Goal: Information Seeking & Learning: Learn about a topic

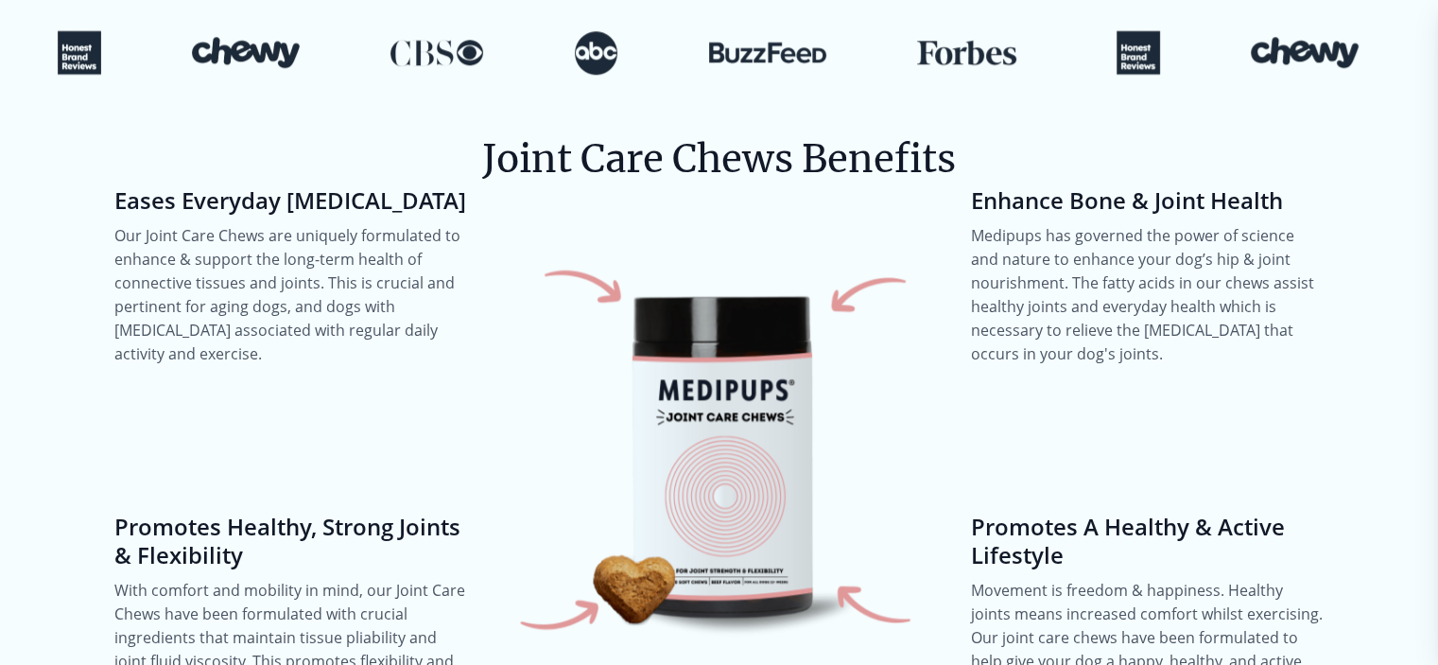
scroll to position [2175, 0]
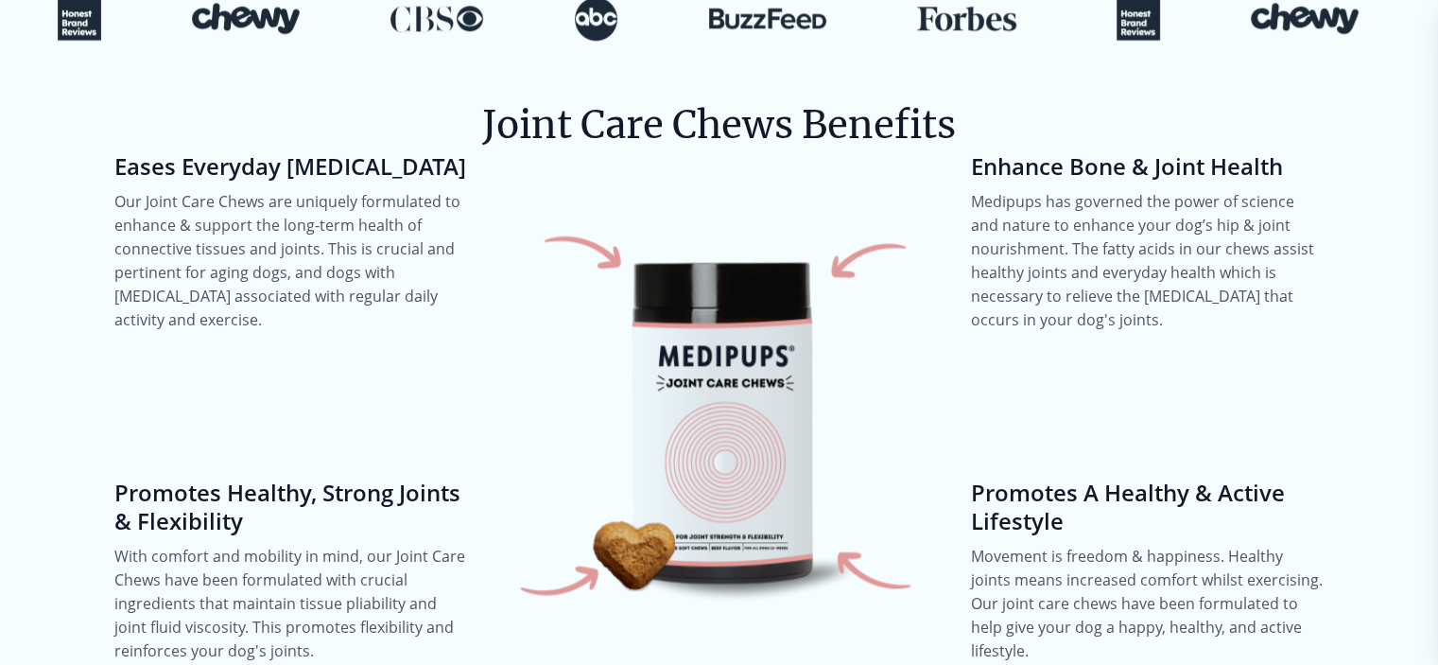
drag, startPoint x: 108, startPoint y: 142, endPoint x: 437, endPoint y: 151, distance: 329.2
click at [437, 151] on section "Joint Care Chews Benefits Eases Everyday [MEDICAL_DATA] Our Joint Care Chews ar…" at bounding box center [719, 380] width 1343 height 679
copy h4 "Eases Everyday [MEDICAL_DATA]"
click at [1089, 152] on h4 "Enhance Bone & Joint Health" at bounding box center [1148, 166] width 354 height 28
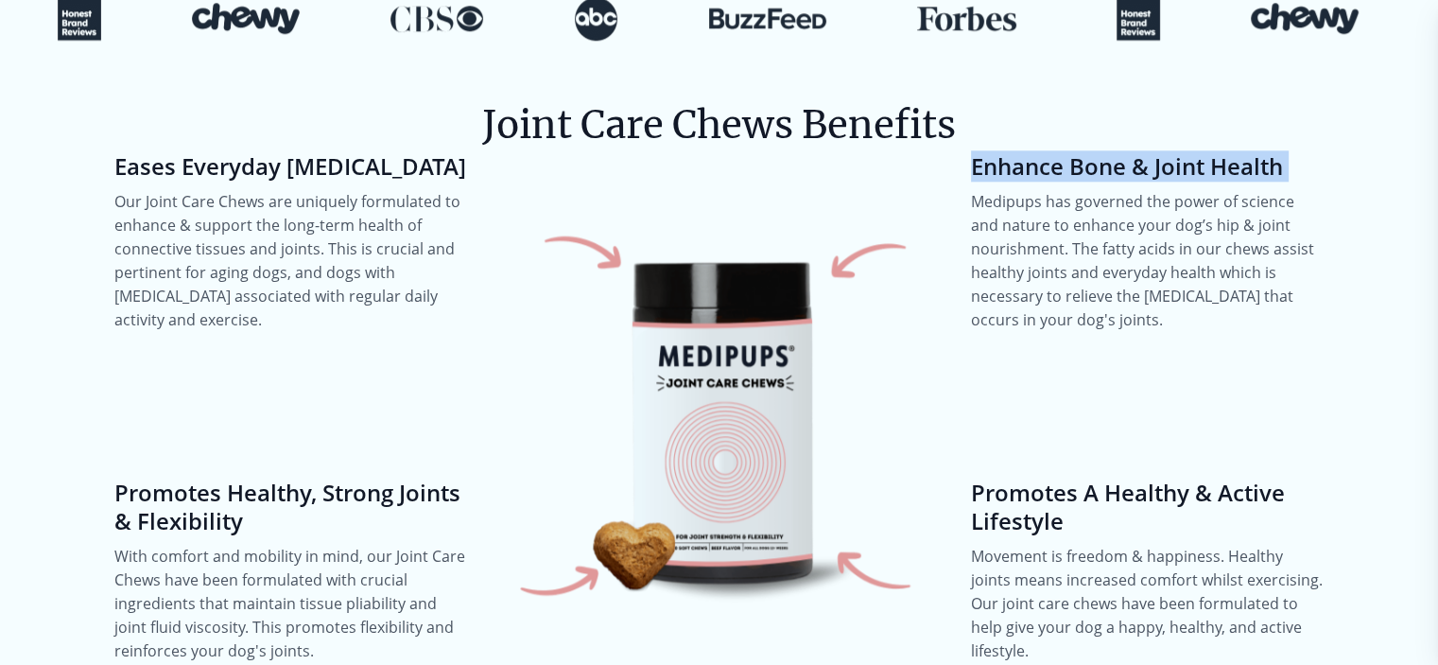
click at [1089, 152] on h4 "Enhance Bone & Joint Health" at bounding box center [1148, 166] width 354 height 28
copy h4 "Enhance Bone & Joint Health"
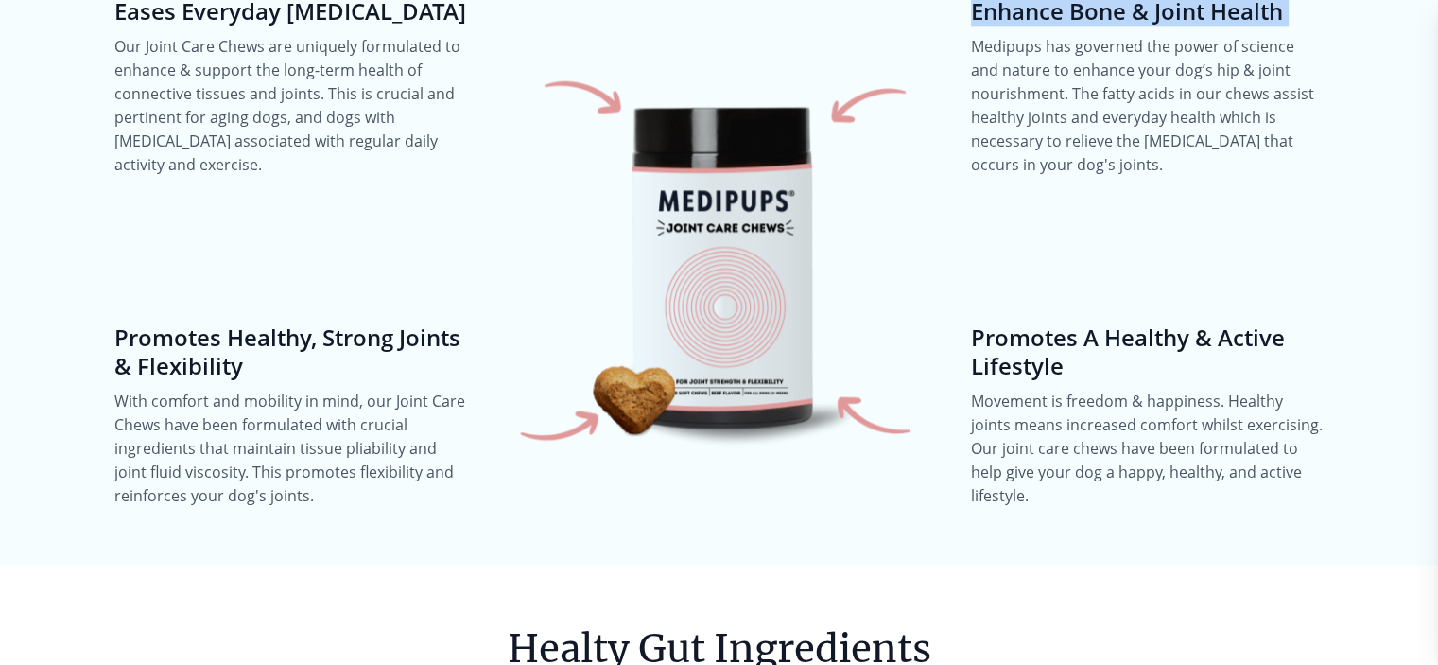
scroll to position [2364, 0]
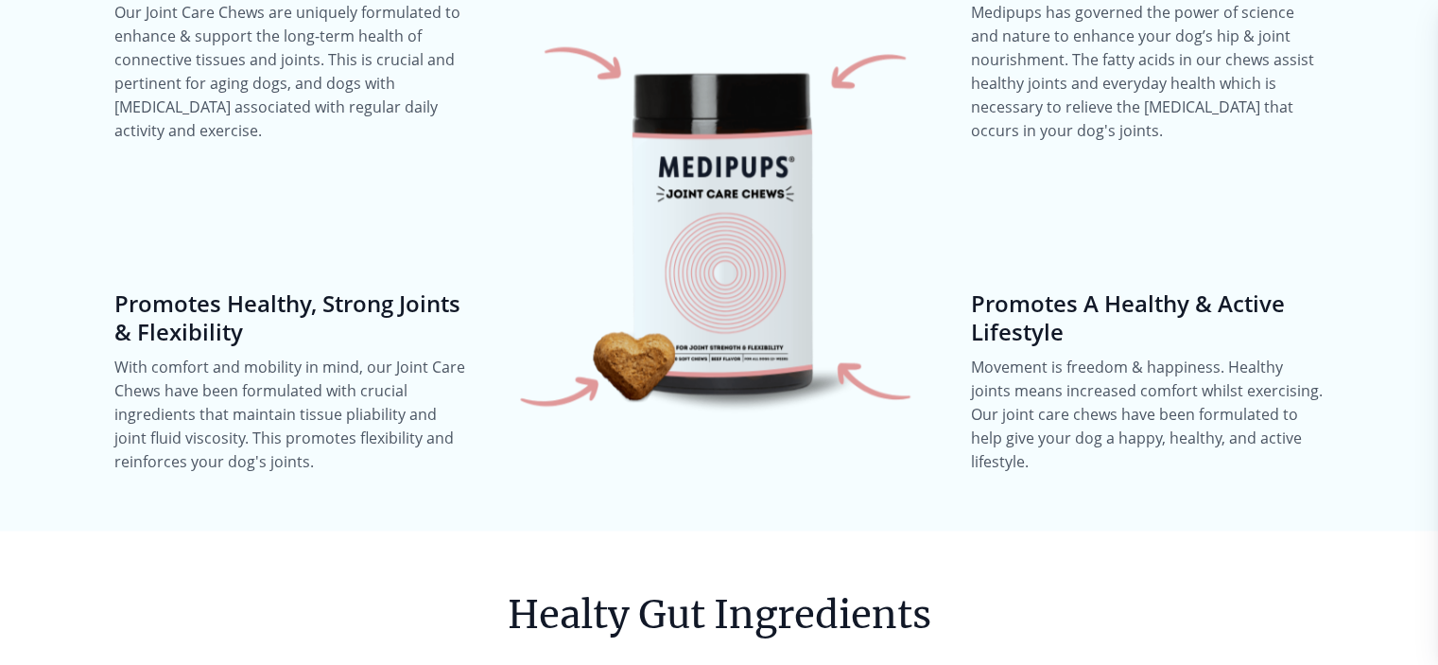
click at [109, 322] on section "Joint Care Chews Benefits Eases Everyday [MEDICAL_DATA] Our Joint Care Chews ar…" at bounding box center [719, 191] width 1343 height 679
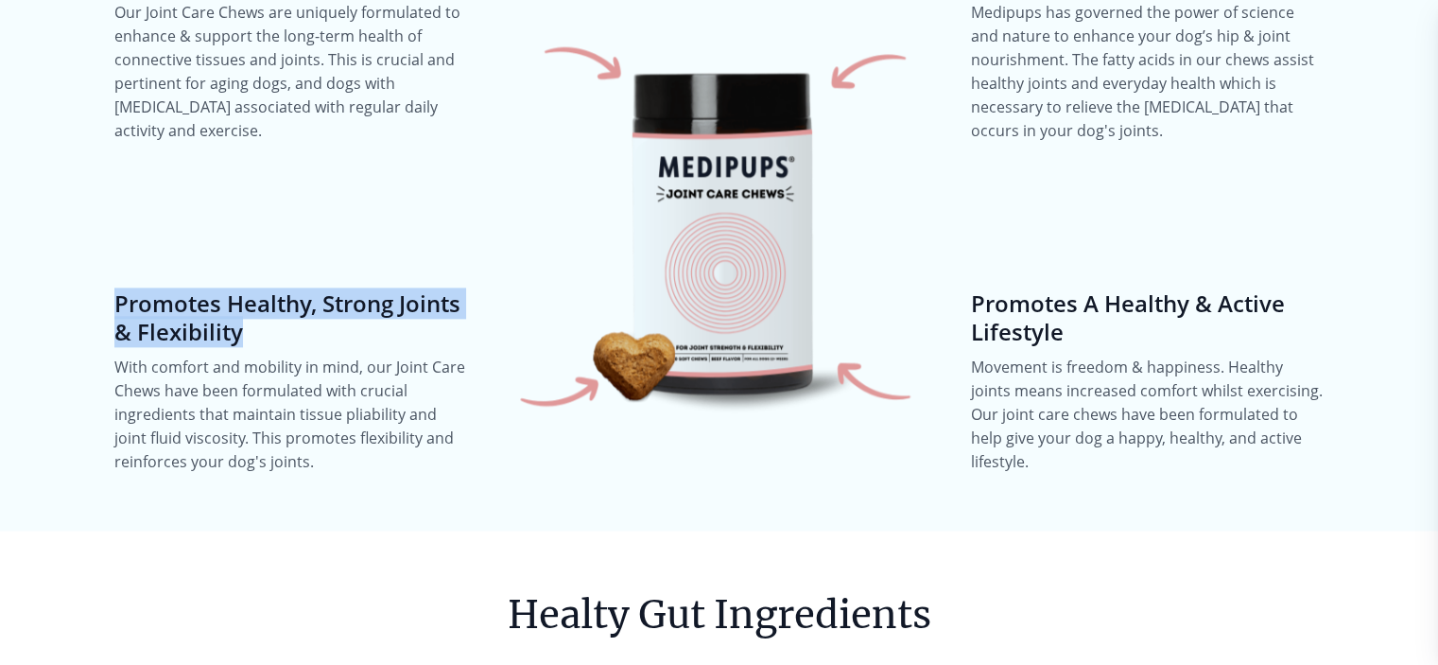
drag, startPoint x: 113, startPoint y: 273, endPoint x: 250, endPoint y: 304, distance: 139.5
click at [253, 311] on h4 "Promotes Healthy, Strong Joints & Flexibility" at bounding box center [291, 317] width 354 height 57
copy h4 "Promotes Healthy, Strong Joints & Flexibility"
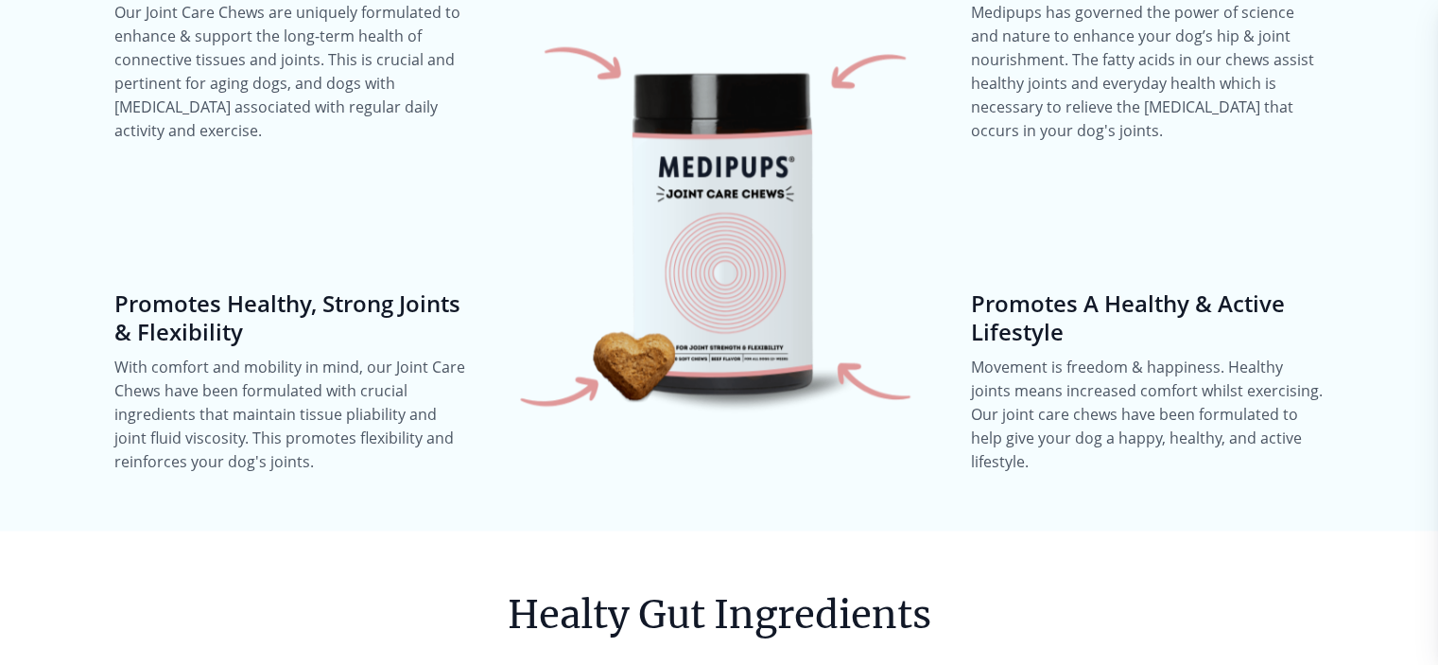
click at [1061, 320] on h4 "Promotes A Healthy & Active Lifestyle" at bounding box center [1148, 317] width 354 height 57
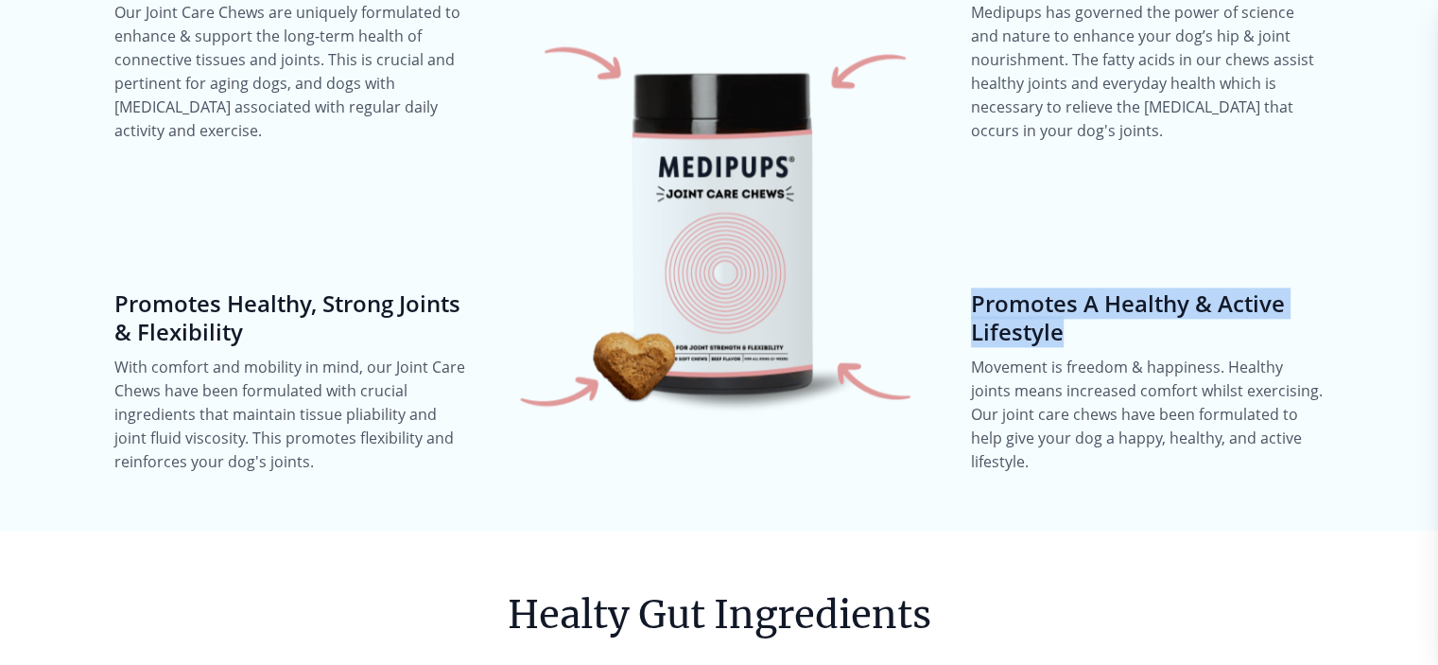
drag, startPoint x: 973, startPoint y: 275, endPoint x: 1074, endPoint y: 309, distance: 106.8
click at [1074, 309] on h4 "Promotes A Healthy & Active Lifestyle" at bounding box center [1148, 317] width 354 height 57
copy h4 "Promotes A Healthy & Active Lifestyle"
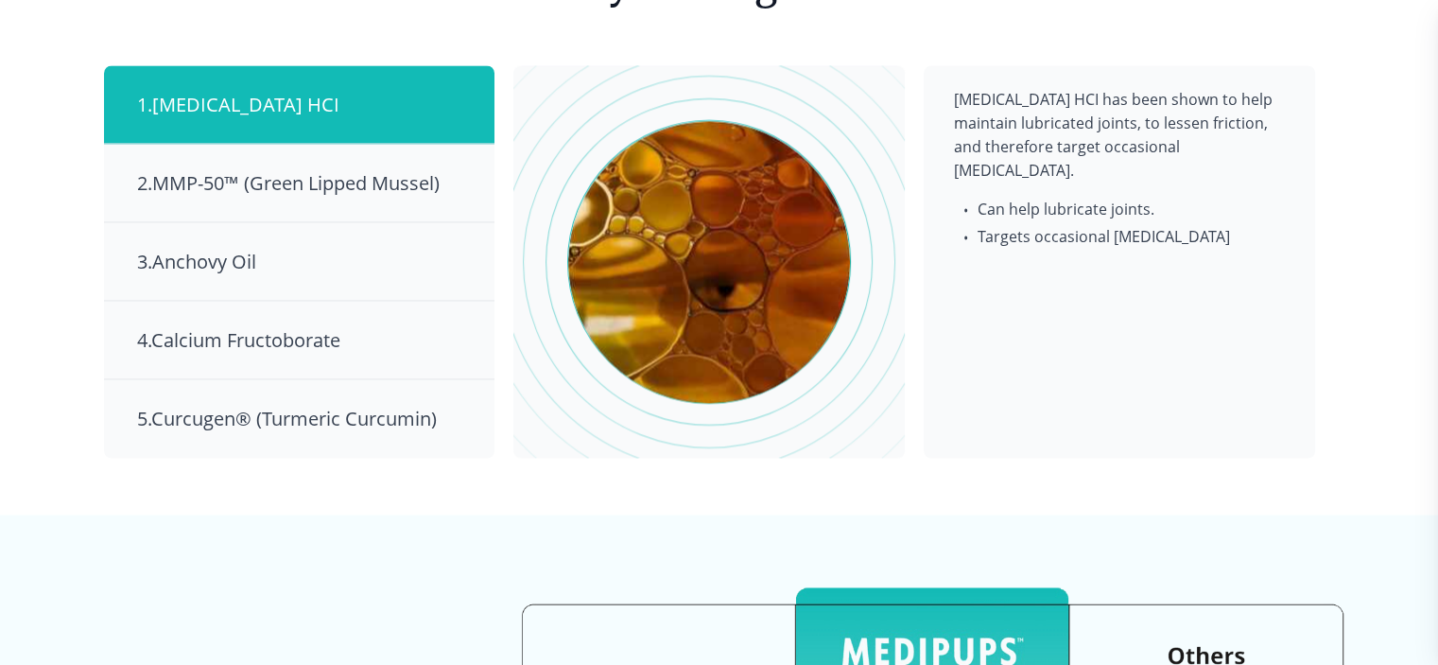
scroll to position [3026, 0]
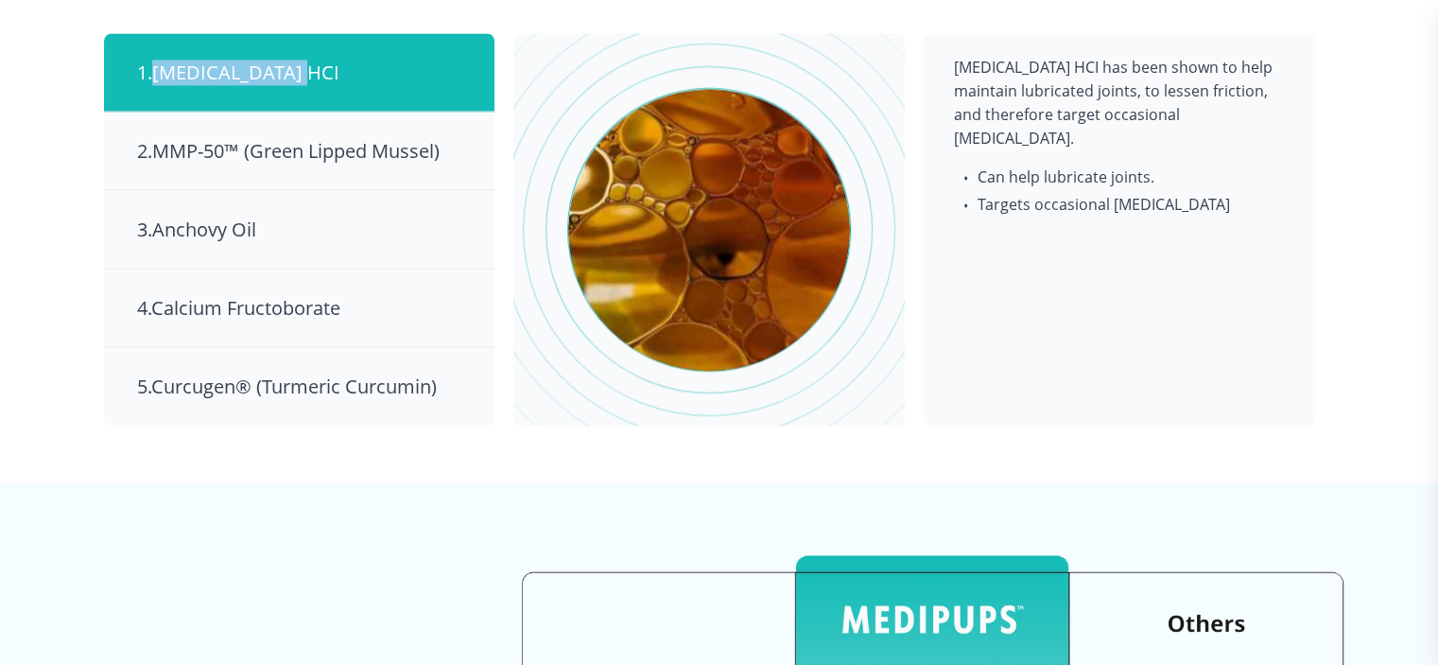
drag, startPoint x: 156, startPoint y: 44, endPoint x: 306, endPoint y: 54, distance: 150.7
click at [317, 56] on div "1 . [MEDICAL_DATA] HCI" at bounding box center [299, 72] width 391 height 78
copy span "[MEDICAL_DATA] HCI"
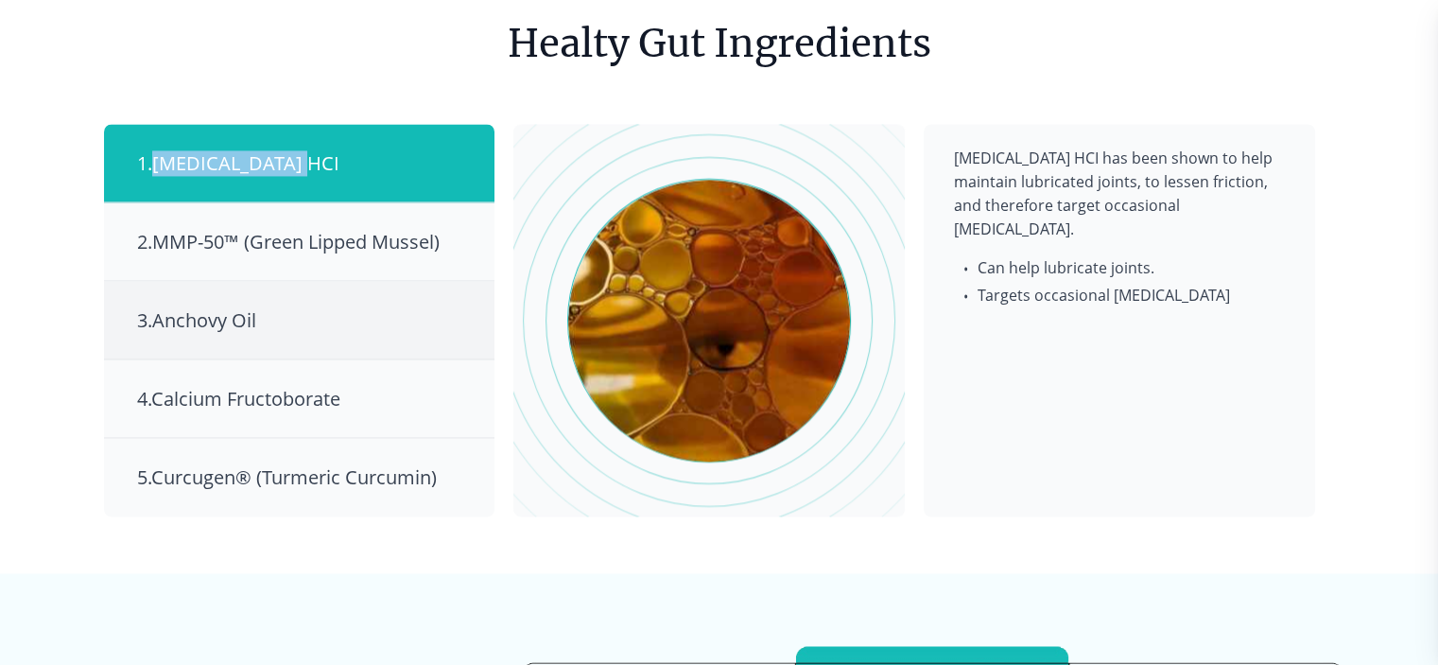
scroll to position [2932, 0]
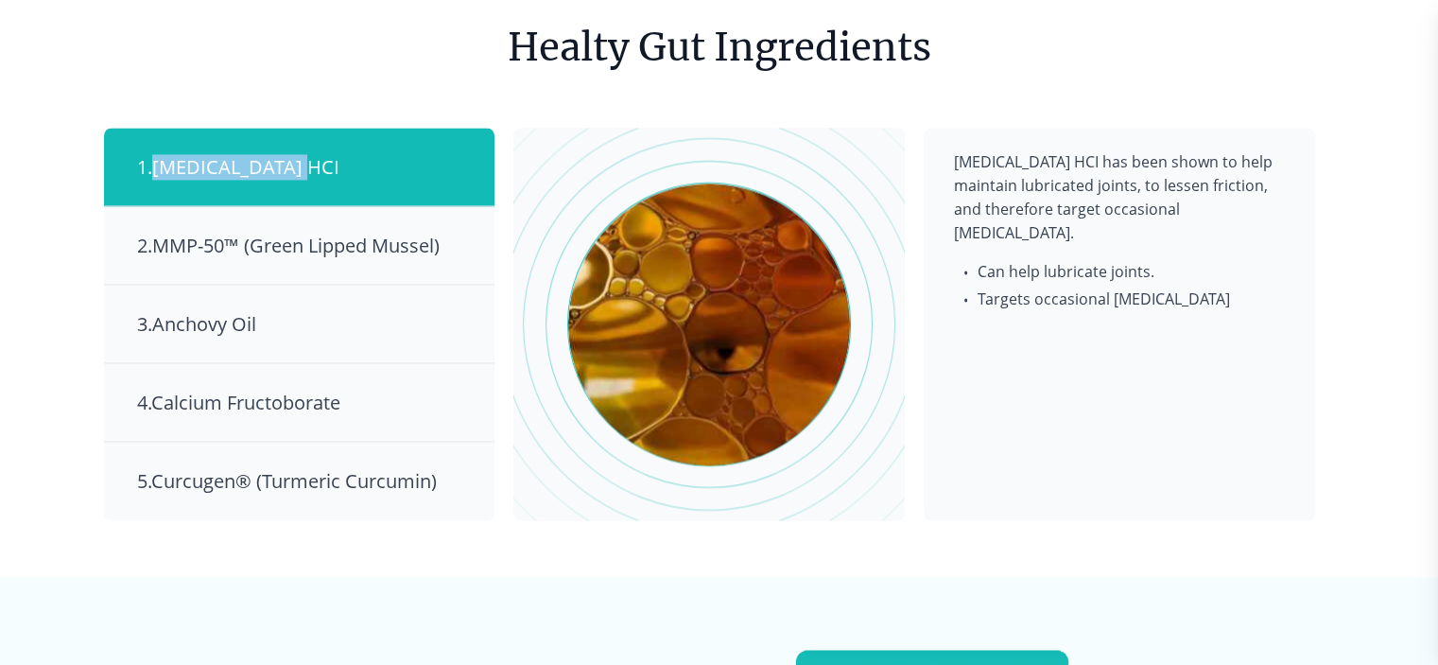
copy span "[MEDICAL_DATA] HCI"
click at [63, 218] on div "BestSeller 200+ people bought in the last 24 hours Joint Care Chews (+ 3 Free G…" at bounding box center [719, 449] width 1438 height 6450
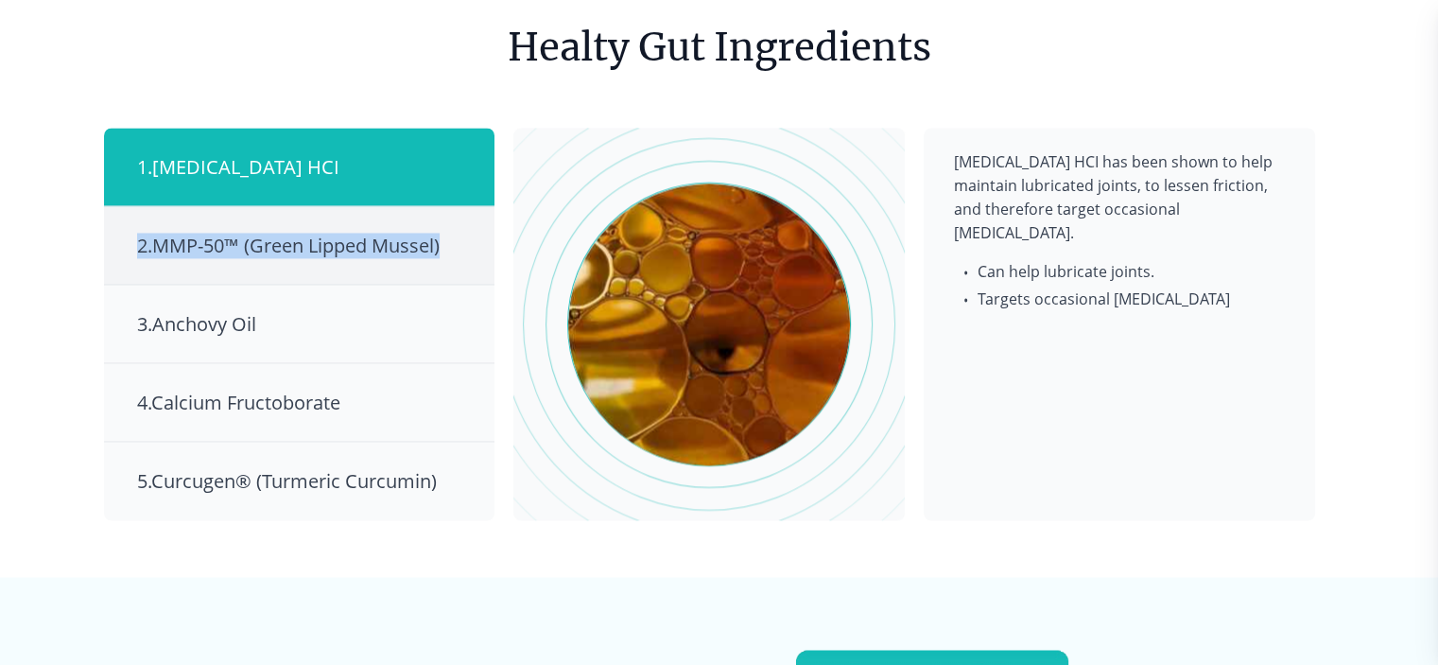
drag, startPoint x: 104, startPoint y: 217, endPoint x: 456, endPoint y: 216, distance: 351.8
click at [456, 216] on div "BestSeller 200+ people bought in the last 24 hours Joint Care Chews (+ 3 Free G…" at bounding box center [719, 449] width 1438 height 6450
copy span "2 . MMP-50™ (Green Lipped Mussel)"
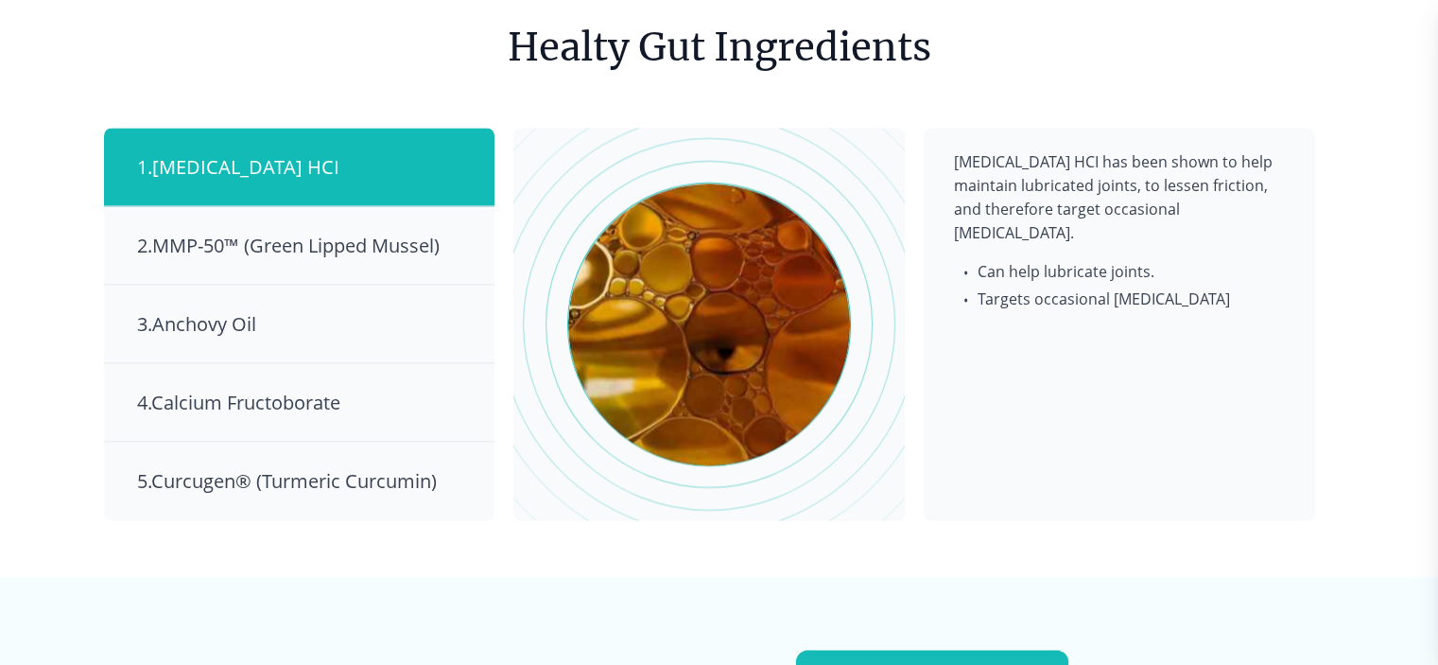
click at [72, 279] on div "BestSeller 200+ people bought in the last 24 hours Joint Care Chews (+ 3 Free G…" at bounding box center [719, 449] width 1438 height 6450
drag, startPoint x: 125, startPoint y: 285, endPoint x: 269, endPoint y: 302, distance: 144.7
click at [269, 302] on div "BestSeller 200+ people bought in the last 24 hours Joint Care Chews (+ 3 Free G…" at bounding box center [719, 449] width 1438 height 6450
copy span "3 . Anchovy Oil"
drag, startPoint x: 156, startPoint y: 379, endPoint x: 367, endPoint y: 373, distance: 211.0
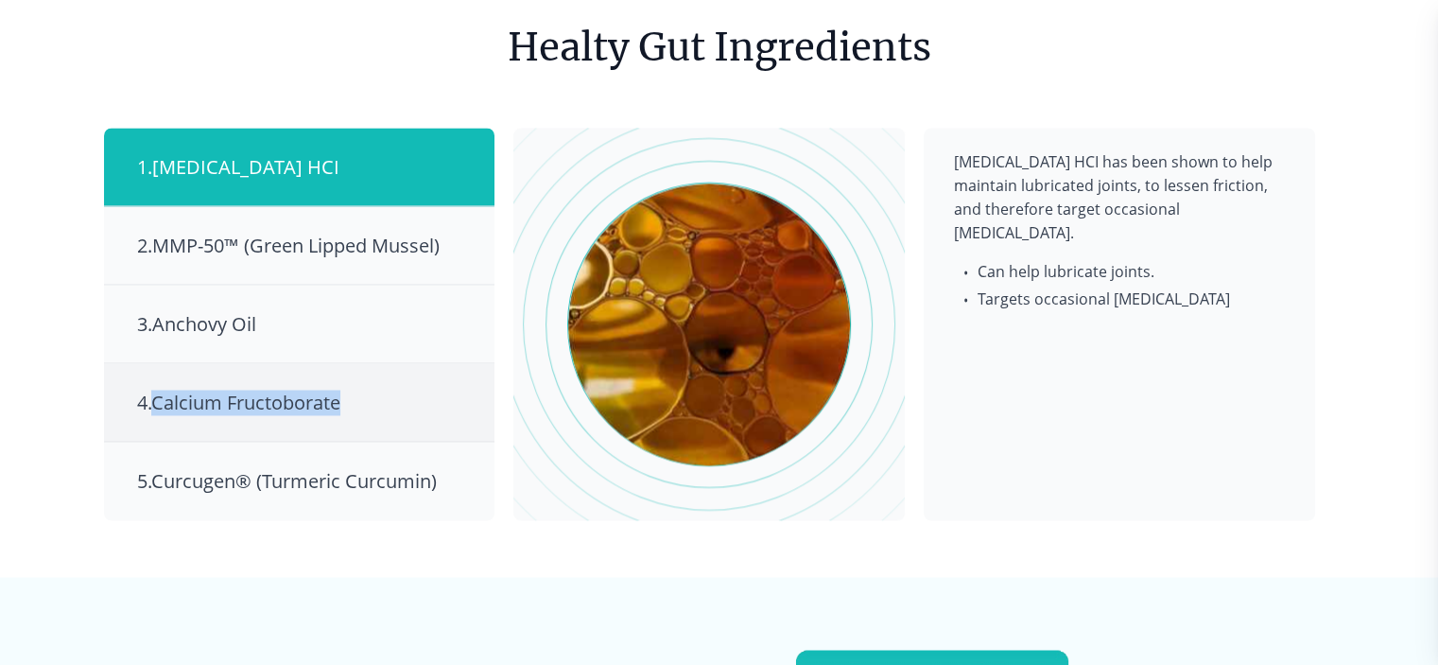
click at [367, 373] on div "4 . Calcium Fructoborate" at bounding box center [299, 402] width 391 height 78
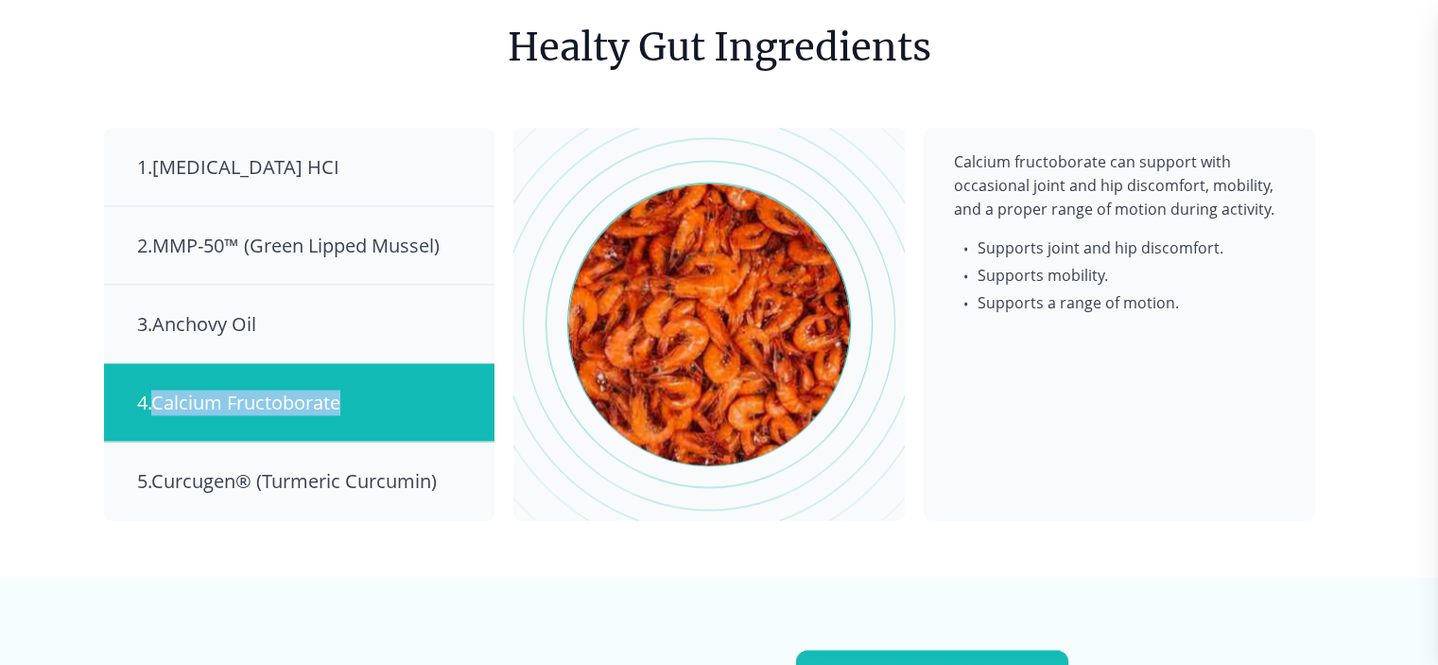
copy span "Calcium Fructoborate"
click at [162, 468] on span "5 . Curcugen® (Turmeric Curcumin)" at bounding box center [287, 481] width 300 height 26
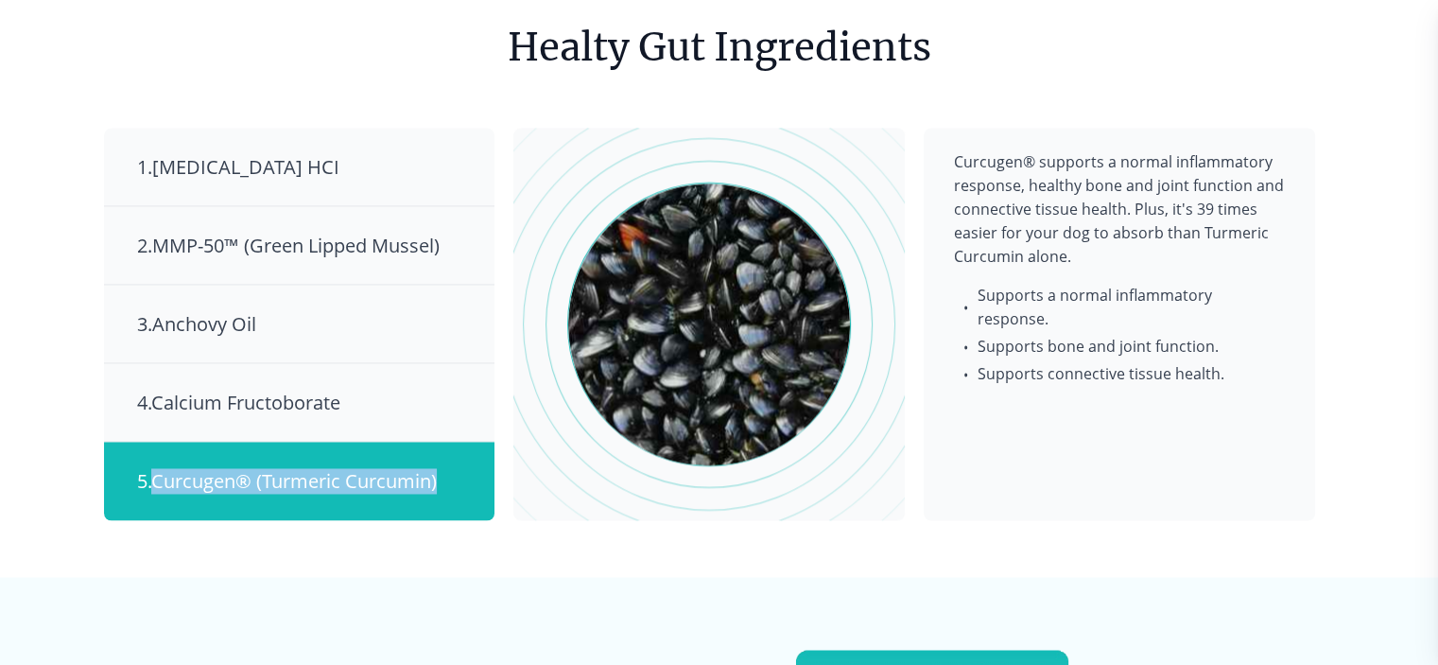
drag, startPoint x: 156, startPoint y: 453, endPoint x: 460, endPoint y: 457, distance: 303.6
click at [460, 457] on div "5 . Curcugen® (Turmeric Curcumin)" at bounding box center [299, 481] width 391 height 78
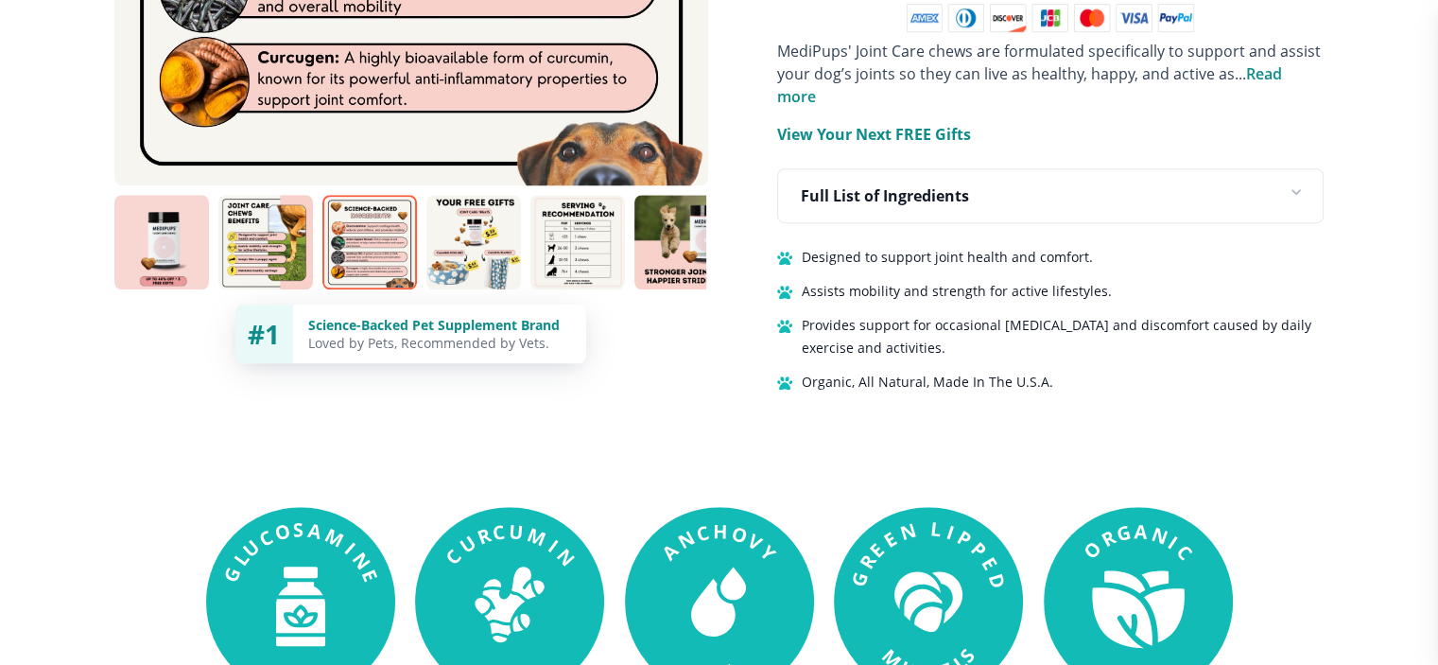
scroll to position [1324, 0]
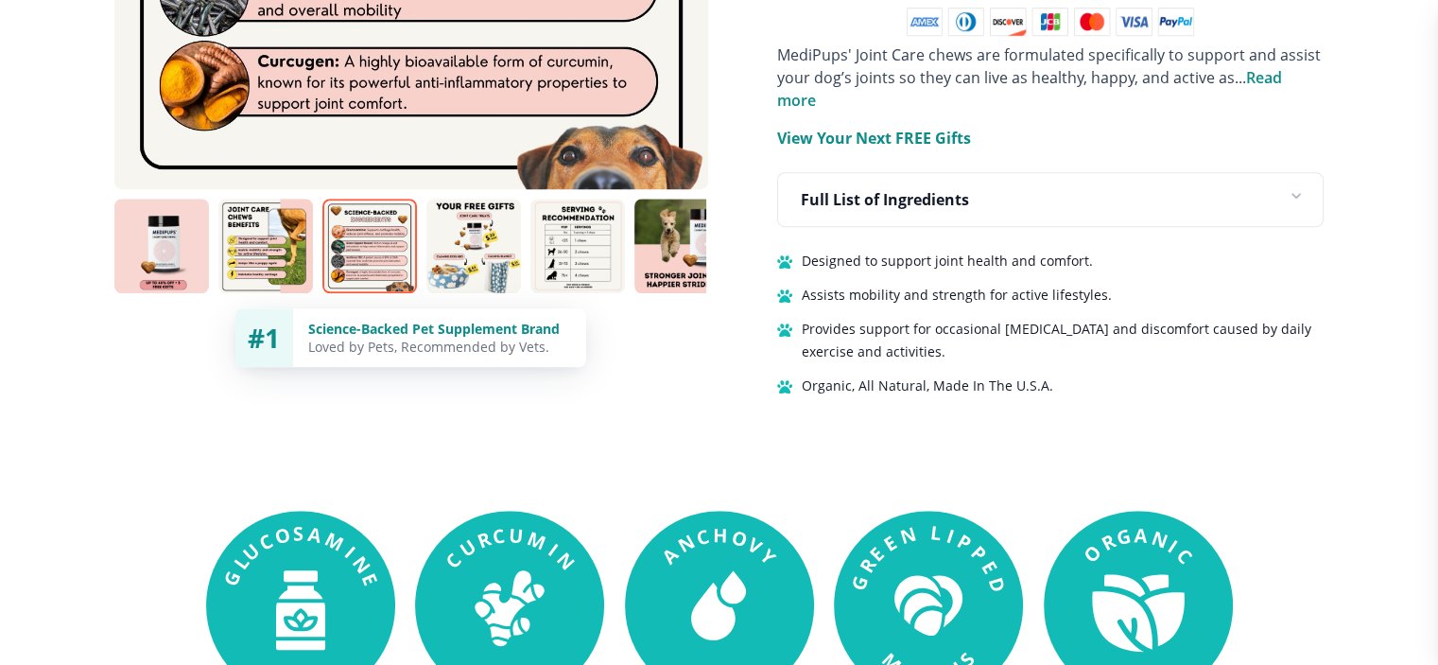
click at [1094, 338] on div "Designed to support joint health and comfort. Assists mobility and strength for…" at bounding box center [1050, 324] width 547 height 148
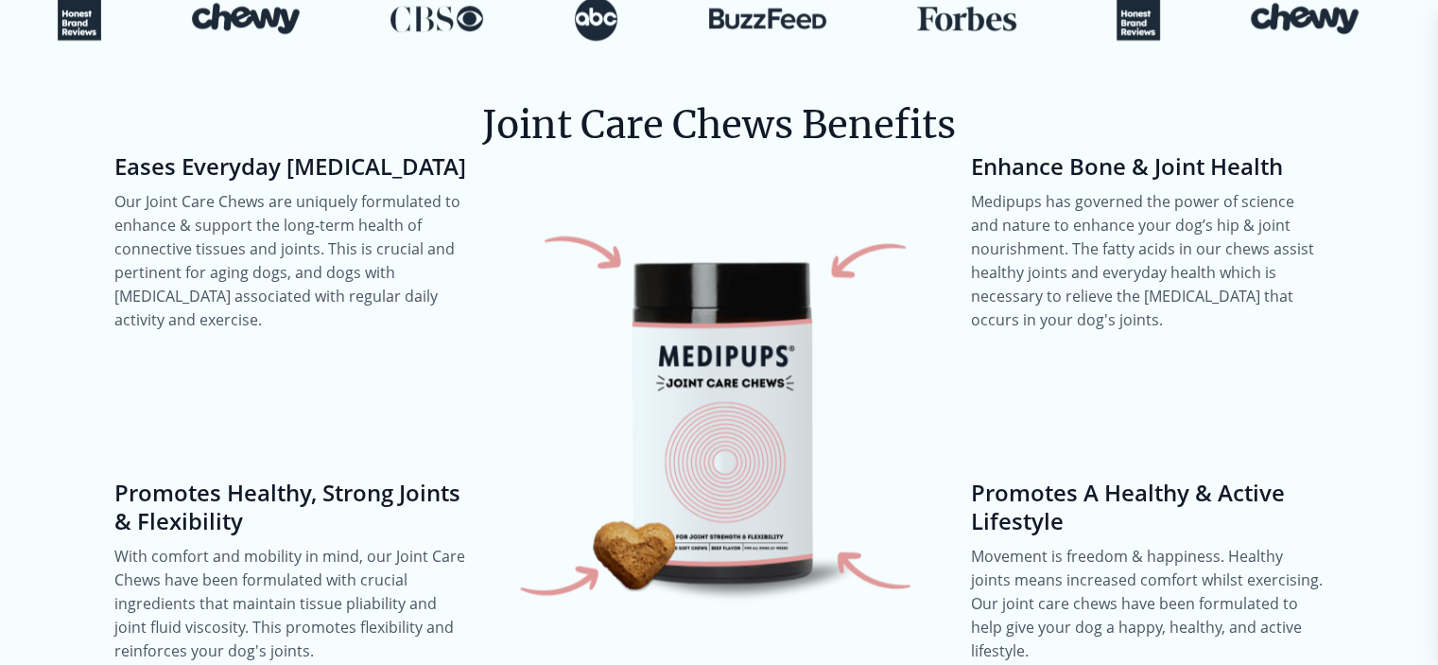
scroll to position [2080, 0]
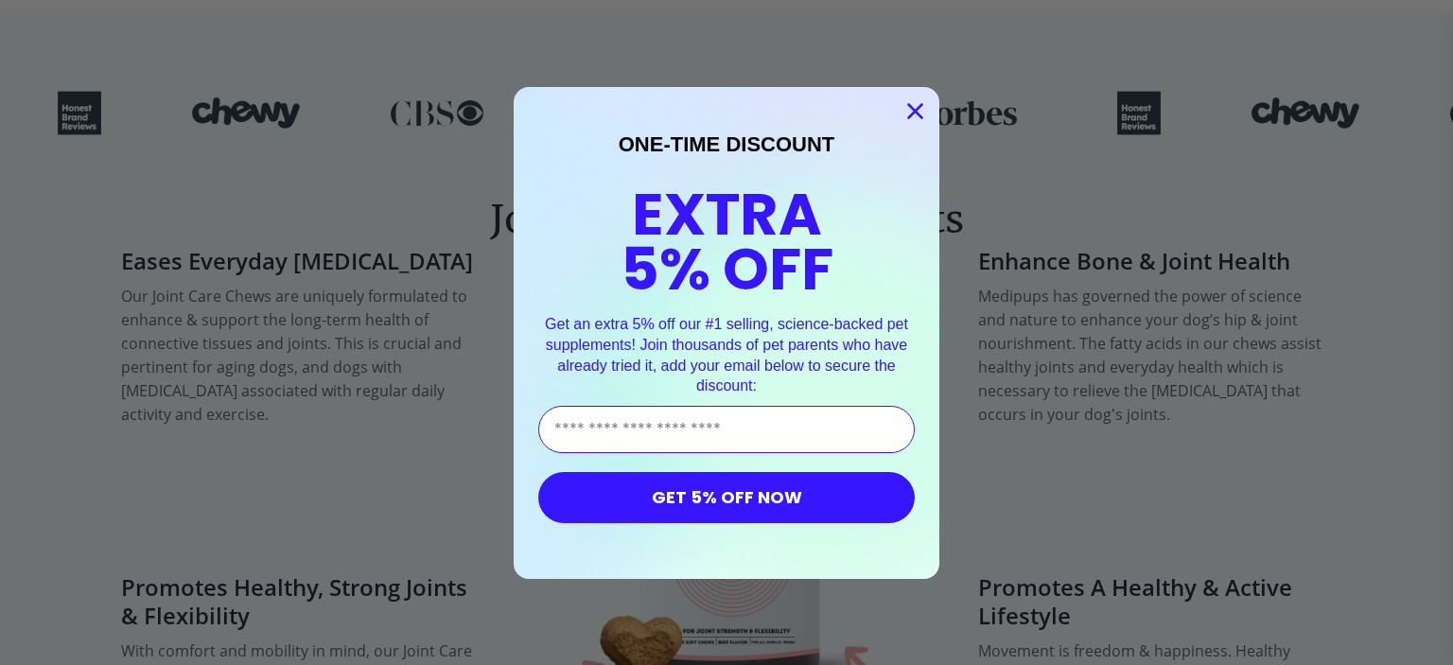
click at [909, 112] on icon "Close dialog" at bounding box center [915, 110] width 13 height 13
